Goal: Task Accomplishment & Management: Use online tool/utility

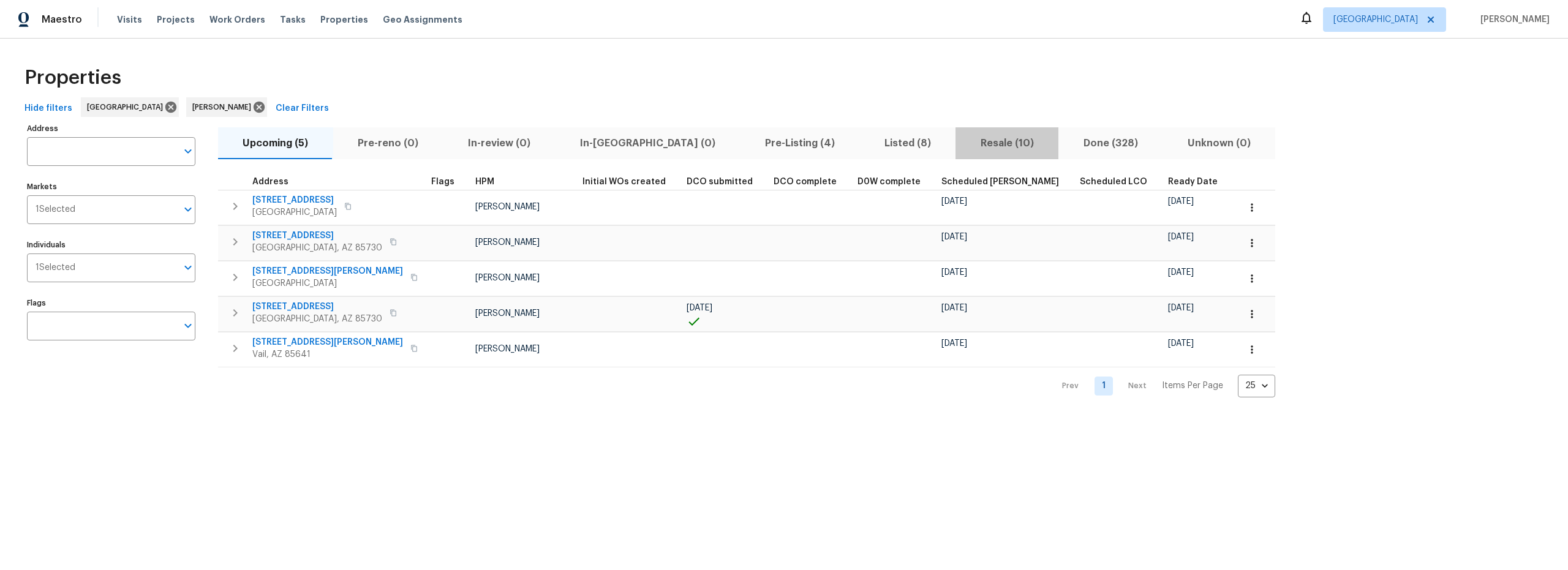
click at [963, 143] on span "Resale (10)" at bounding box center [1007, 143] width 88 height 17
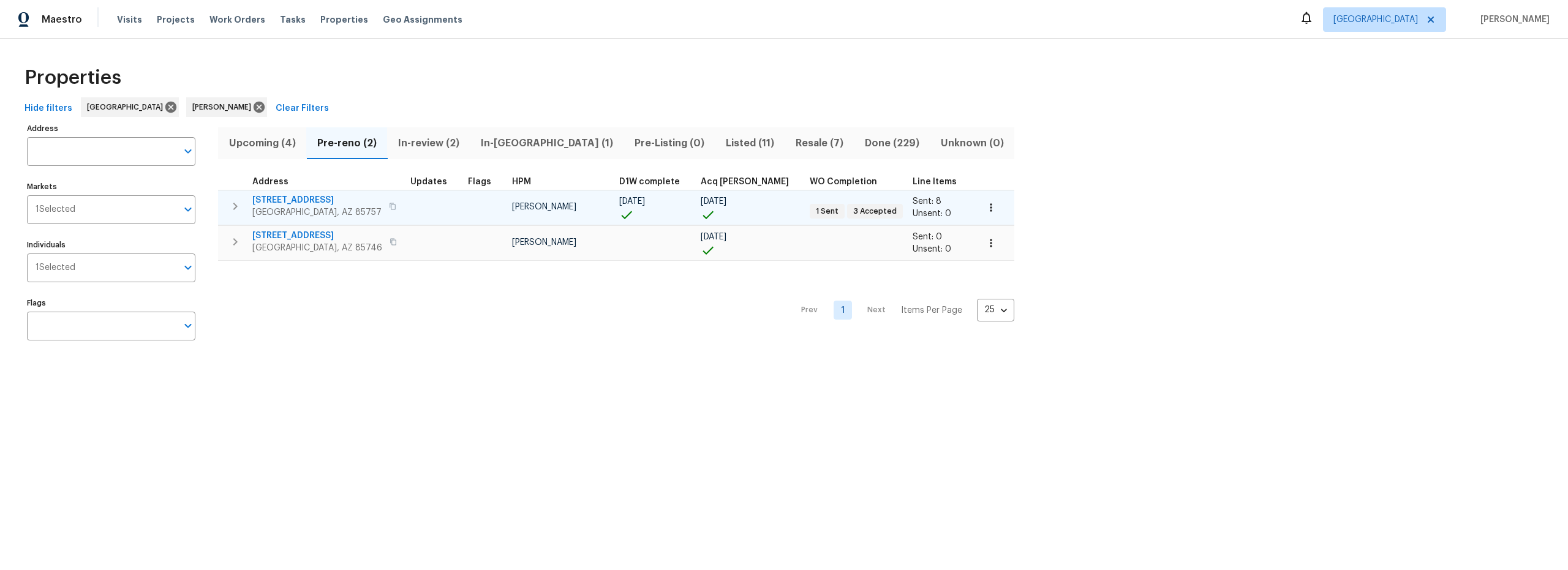
click at [990, 210] on icon "button" at bounding box center [991, 207] width 2 height 8
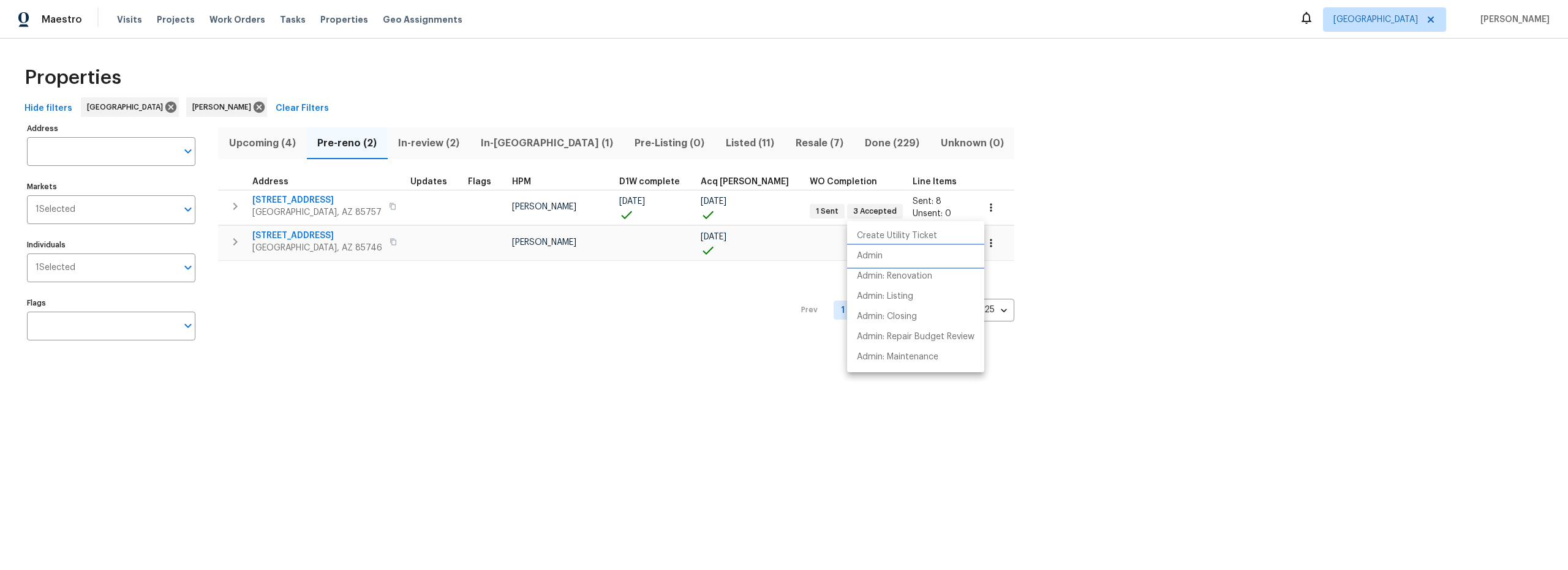
click at [909, 255] on li "Admin" at bounding box center [915, 256] width 137 height 20
click at [426, 312] on div at bounding box center [784, 285] width 1568 height 570
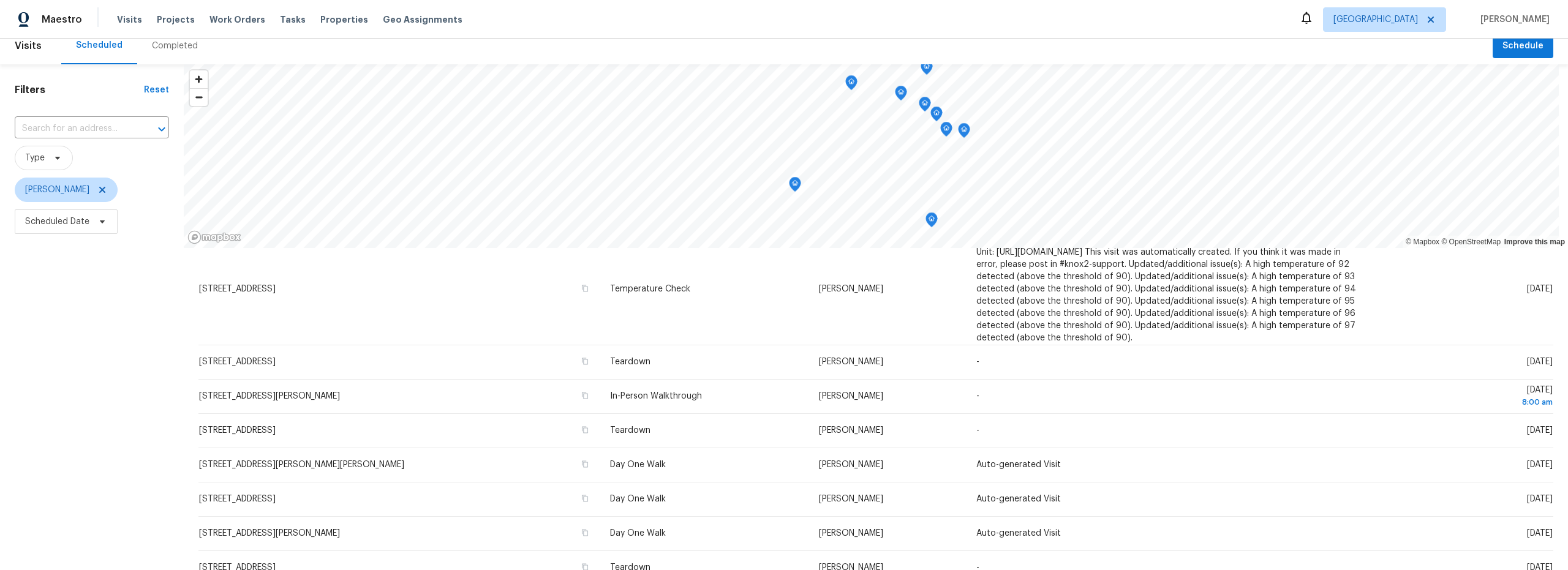
scroll to position [109, 0]
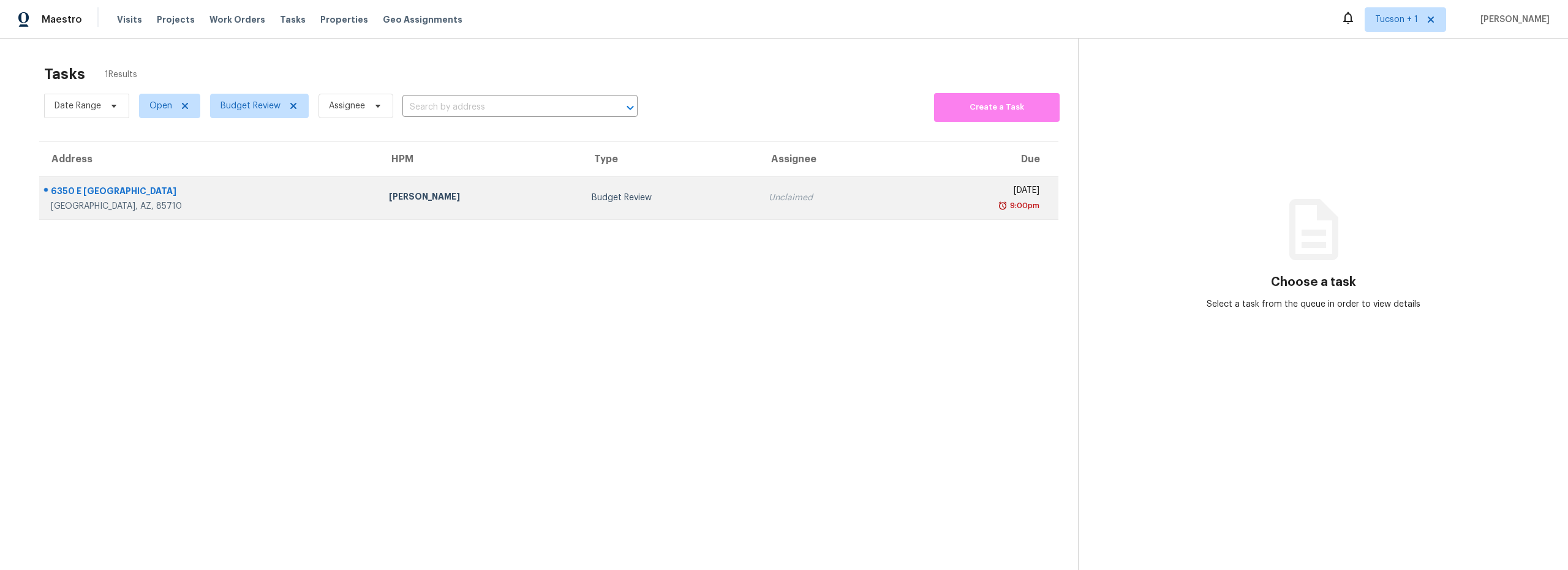
click at [910, 197] on div "[DATE]" at bounding box center [975, 192] width 129 height 15
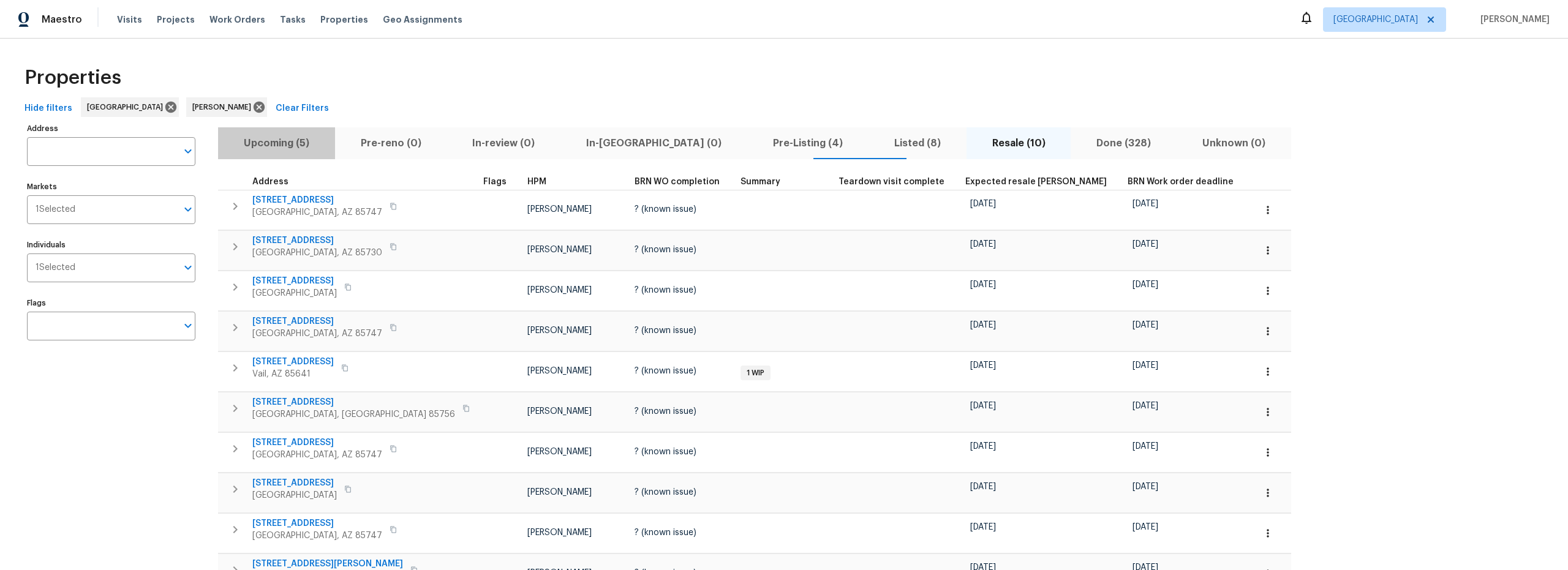
click at [279, 141] on span "Upcoming (5)" at bounding box center [276, 143] width 102 height 17
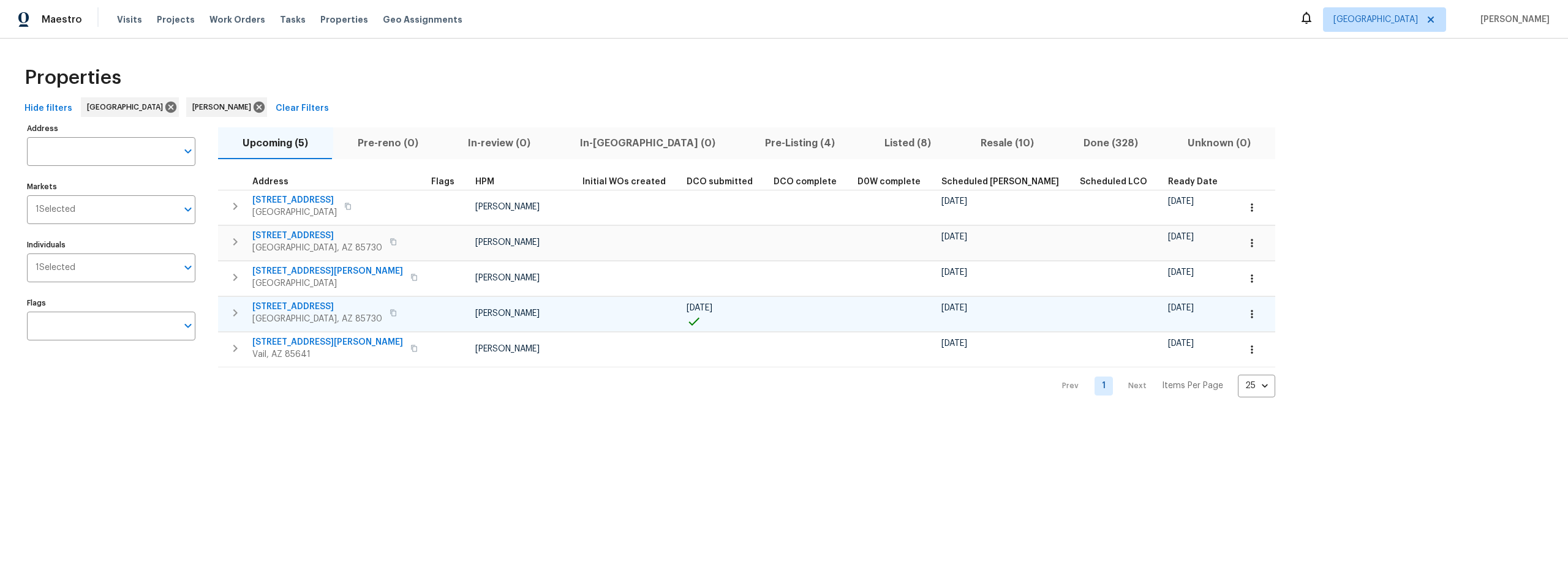
click at [1246, 313] on icon "button" at bounding box center [1252, 314] width 12 height 12
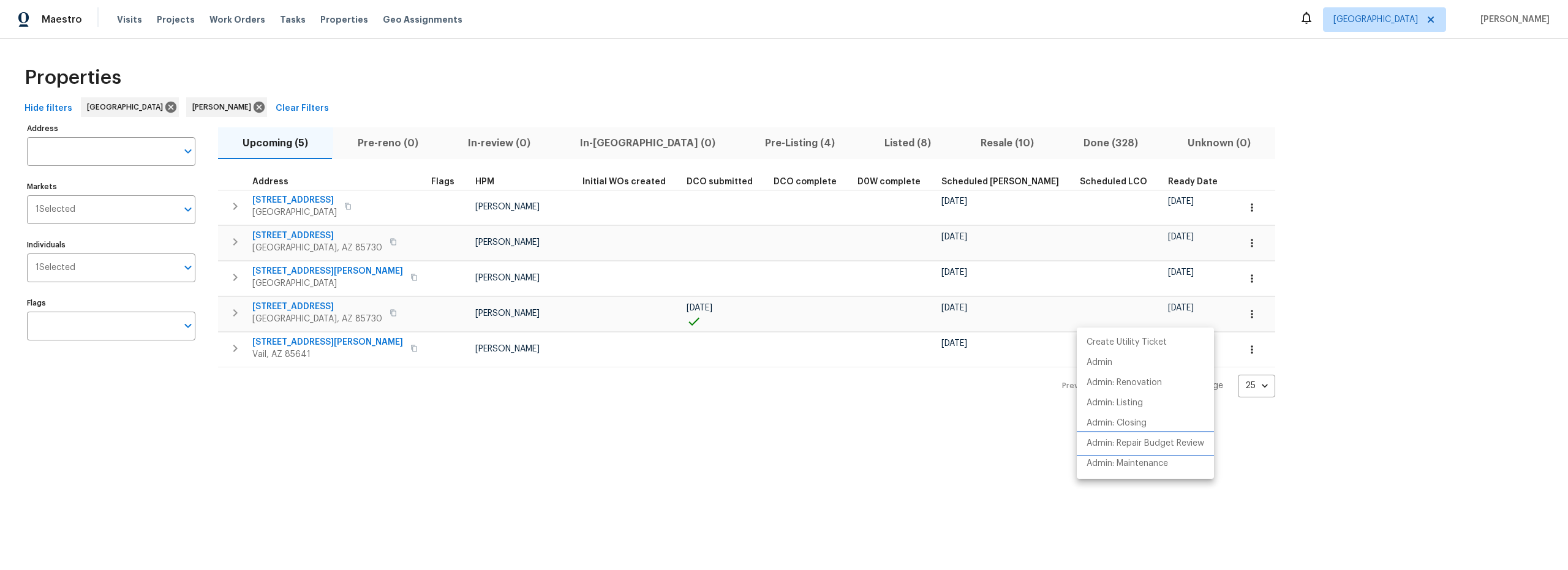
click at [1142, 447] on p "Admin: Repair Budget Review" at bounding box center [1145, 444] width 118 height 13
click at [318, 307] on div at bounding box center [784, 285] width 1568 height 570
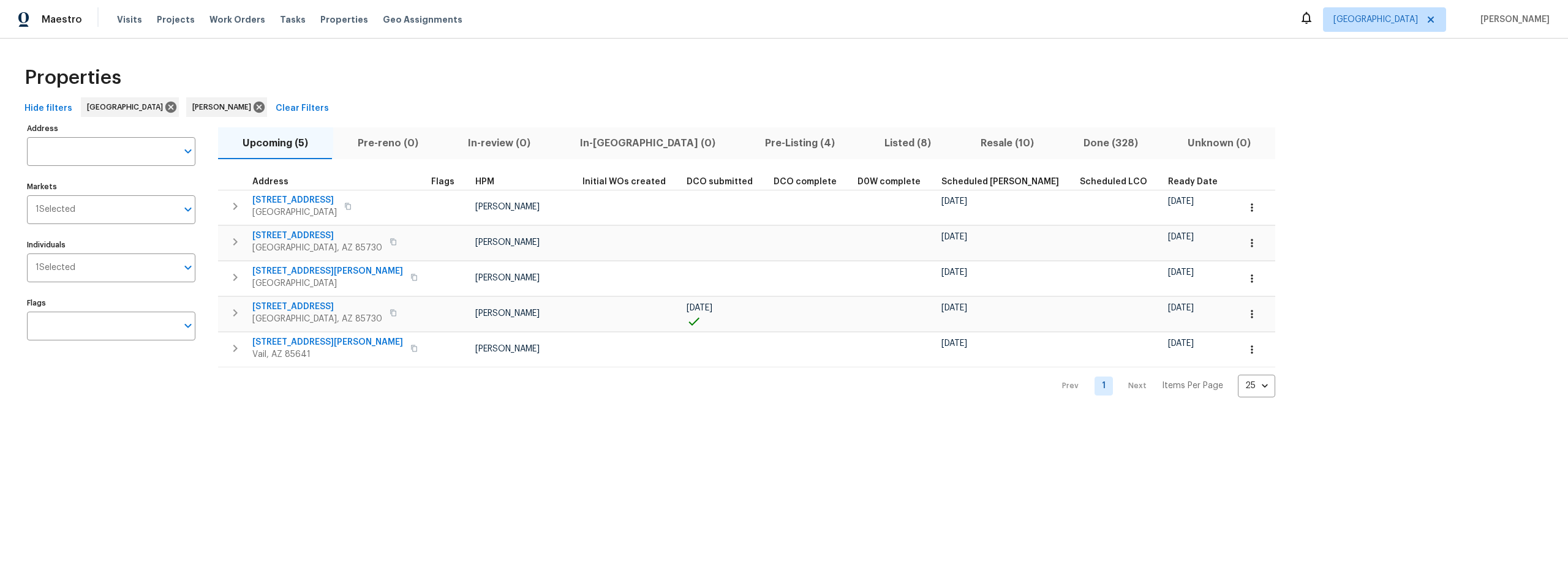
click at [310, 308] on span "10071 E Nicaragua Ln" at bounding box center [317, 307] width 130 height 12
click at [1246, 319] on icon "button" at bounding box center [1252, 314] width 12 height 12
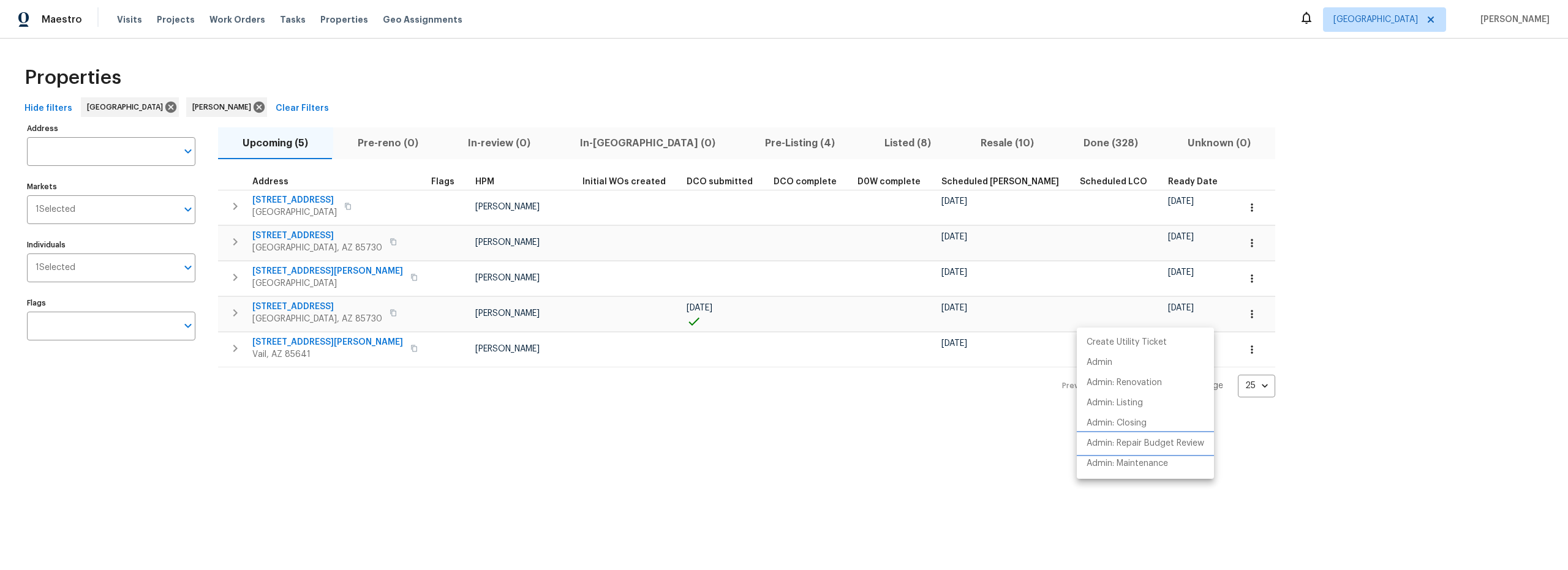
click at [1134, 440] on p "Admin: Repair Budget Review" at bounding box center [1145, 444] width 118 height 13
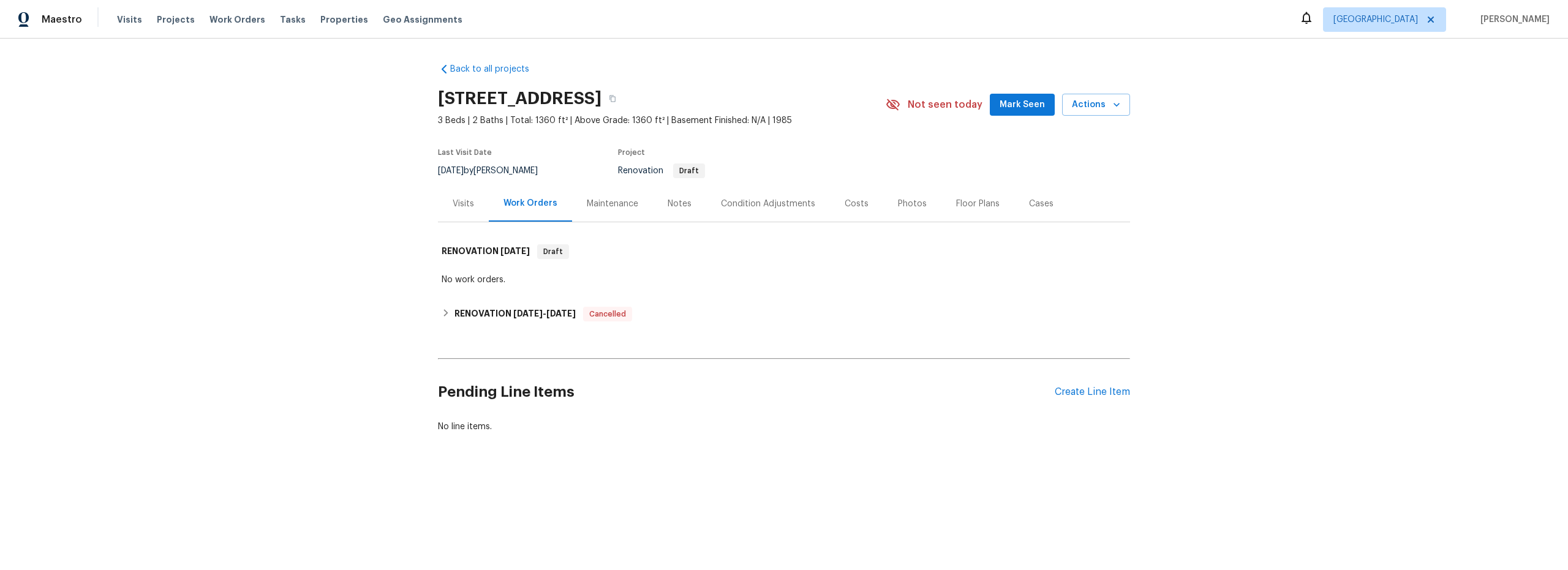
click at [845, 206] on div "Costs" at bounding box center [856, 204] width 24 height 12
